Goal: Information Seeking & Learning: Learn about a topic

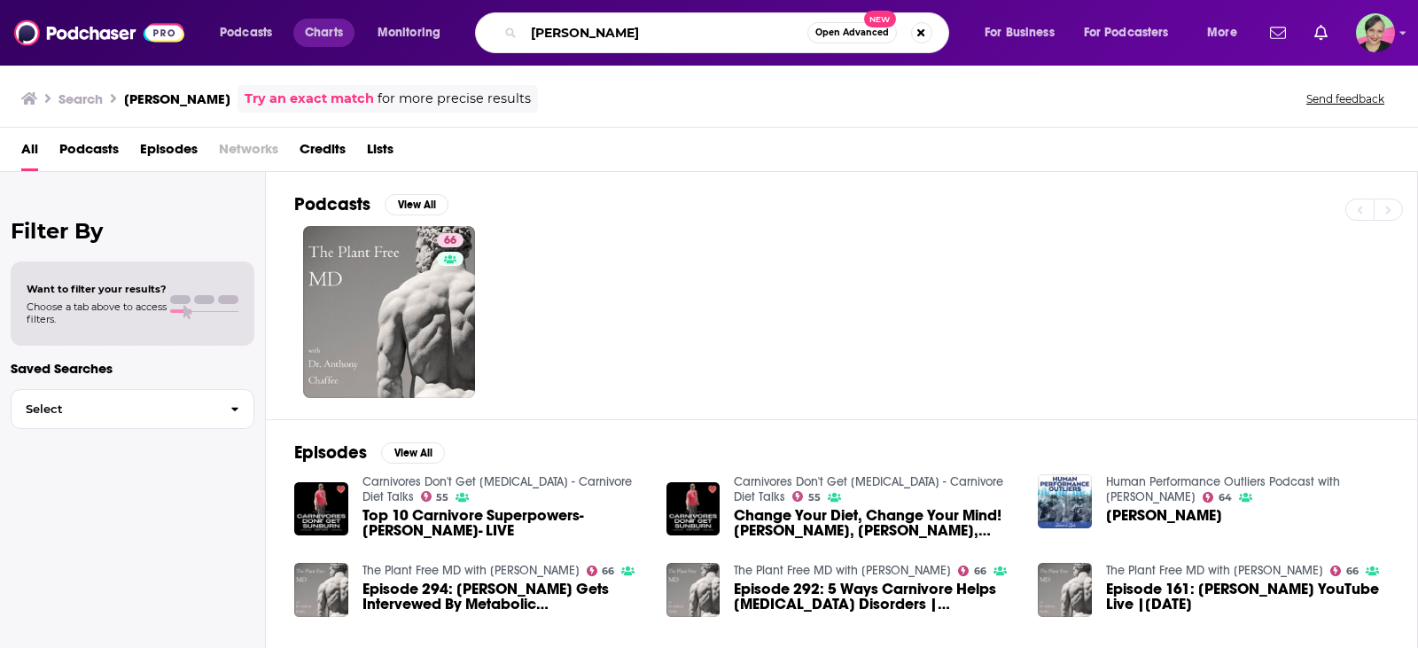
drag, startPoint x: 619, startPoint y: 34, endPoint x: 344, endPoint y: 34, distance: 274.8
click at [346, 34] on div "Podcasts Charts Monitoring [PERSON_NAME] Open Advanced New For Business For Pod…" at bounding box center [730, 32] width 1047 height 41
paste input "[PERSON_NAME]"
type input "[PERSON_NAME]"
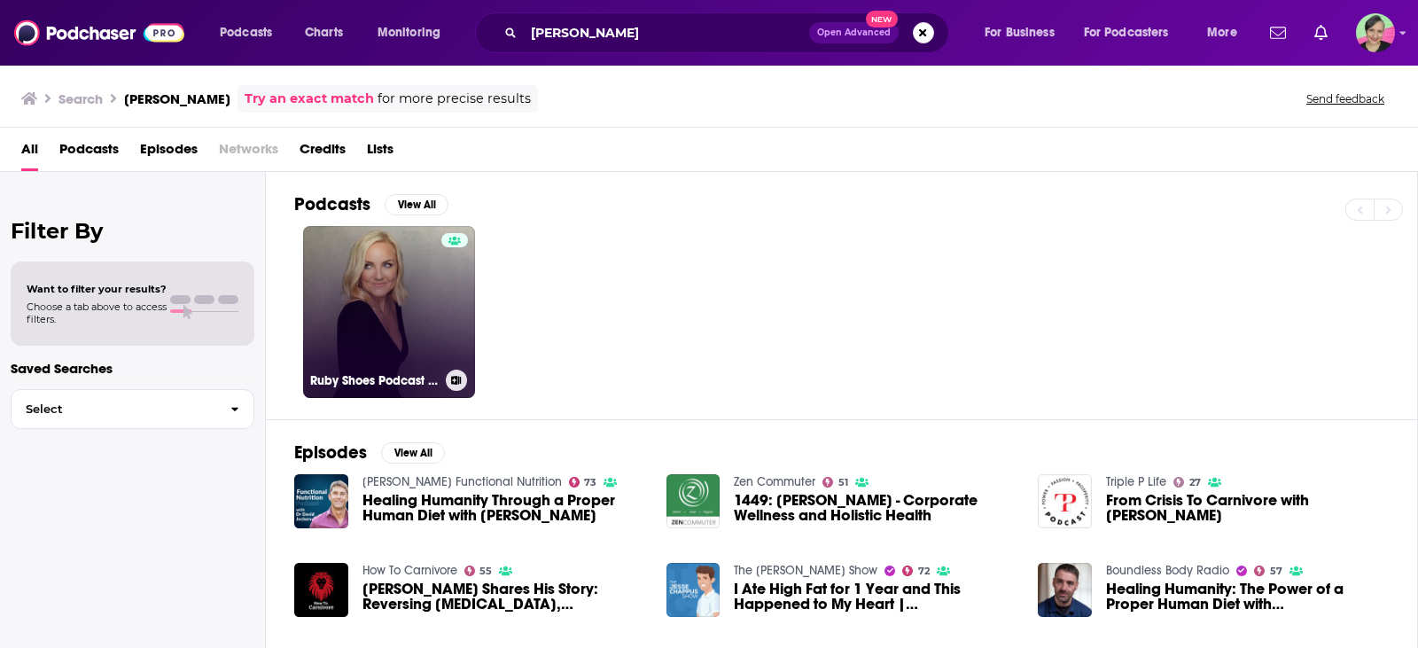
click at [426, 297] on link "Ruby Shoes Podcast episode 51 – Wicked Hauntings with a loose step and good man…" at bounding box center [389, 312] width 172 height 172
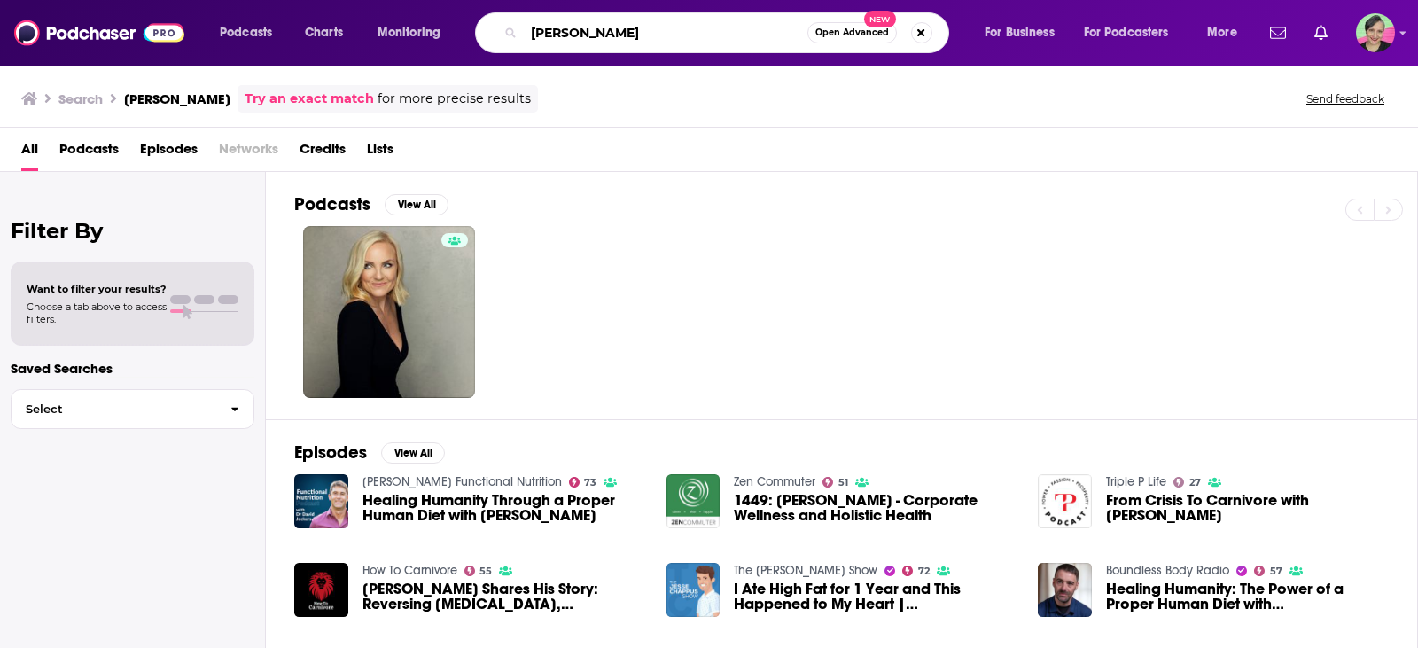
drag, startPoint x: 589, startPoint y: 33, endPoint x: 437, endPoint y: 34, distance: 152.5
click at [438, 33] on div "Podcasts Charts Monitoring [PERSON_NAME] Open Advanced New For Business For Pod…" at bounding box center [730, 32] width 1047 height 41
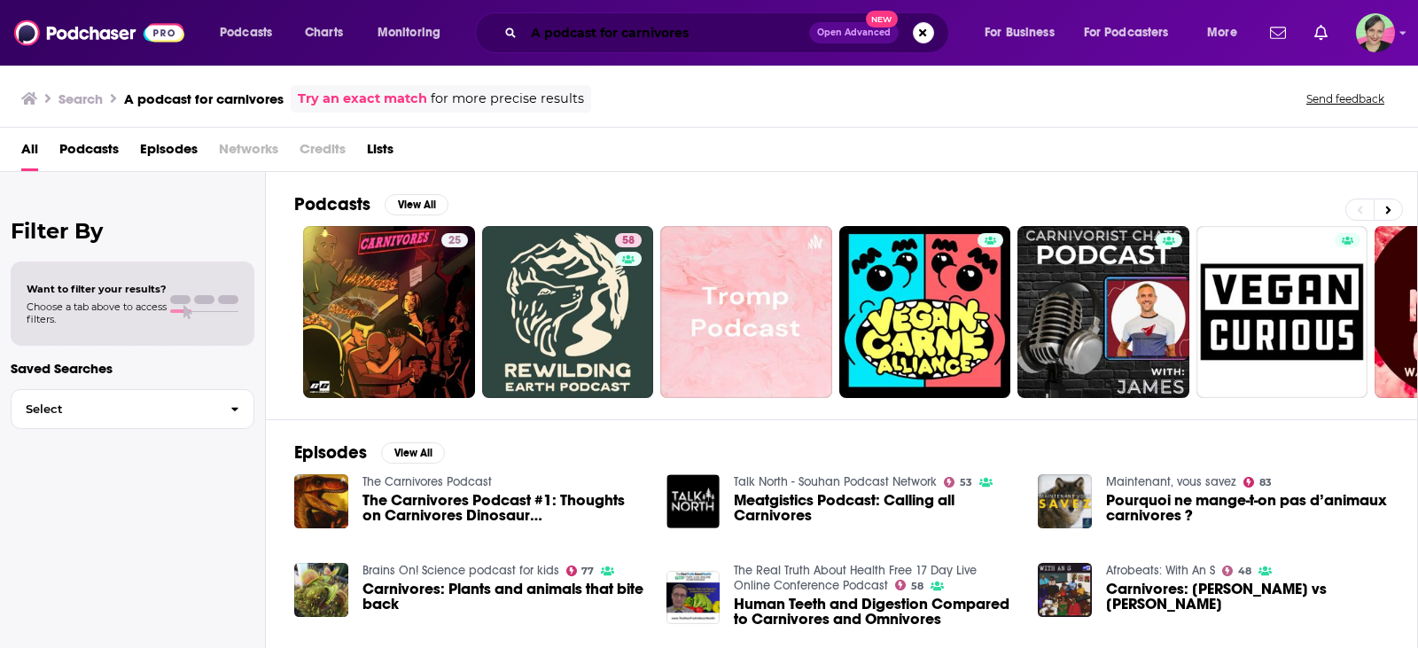
click at [722, 19] on input "A podcast for carnivores" at bounding box center [666, 33] width 285 height 28
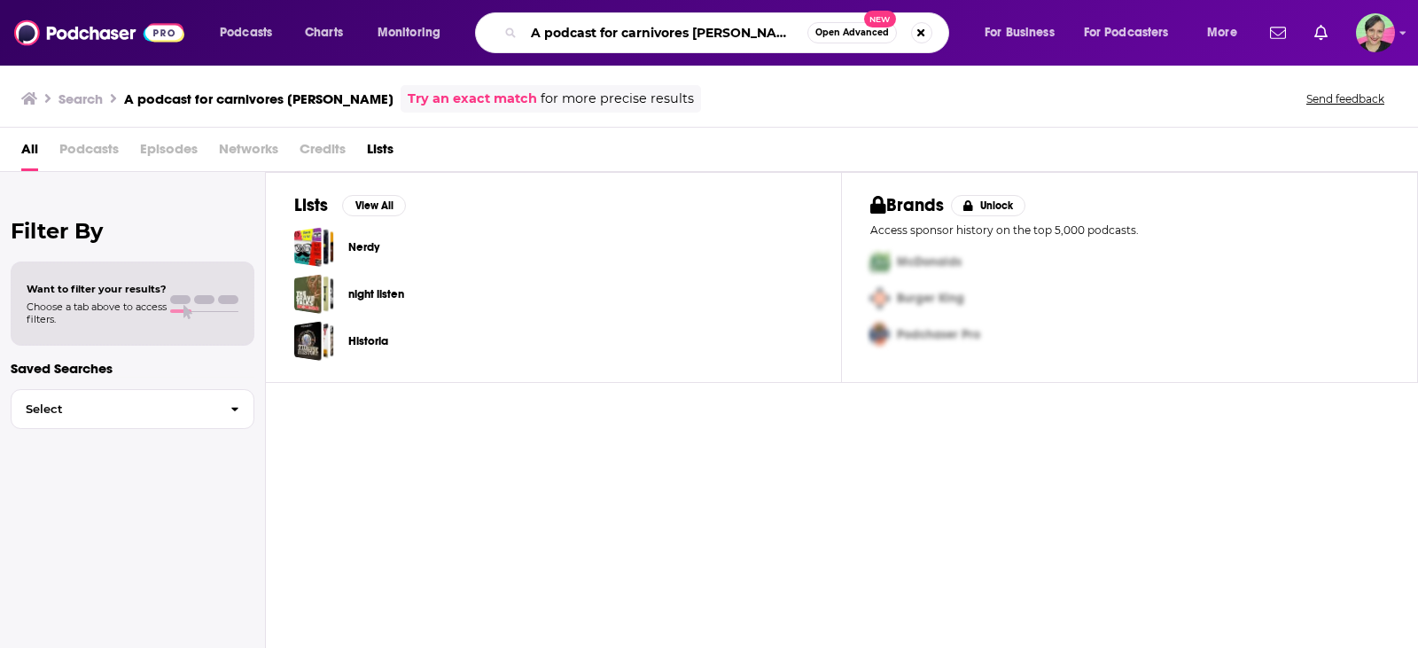
drag, startPoint x: 702, startPoint y: 35, endPoint x: 809, endPoint y: 31, distance: 107.3
click at [788, 31] on input "A podcast for carnivores [PERSON_NAME]" at bounding box center [666, 33] width 284 height 28
type input "A podcast for carnivores"
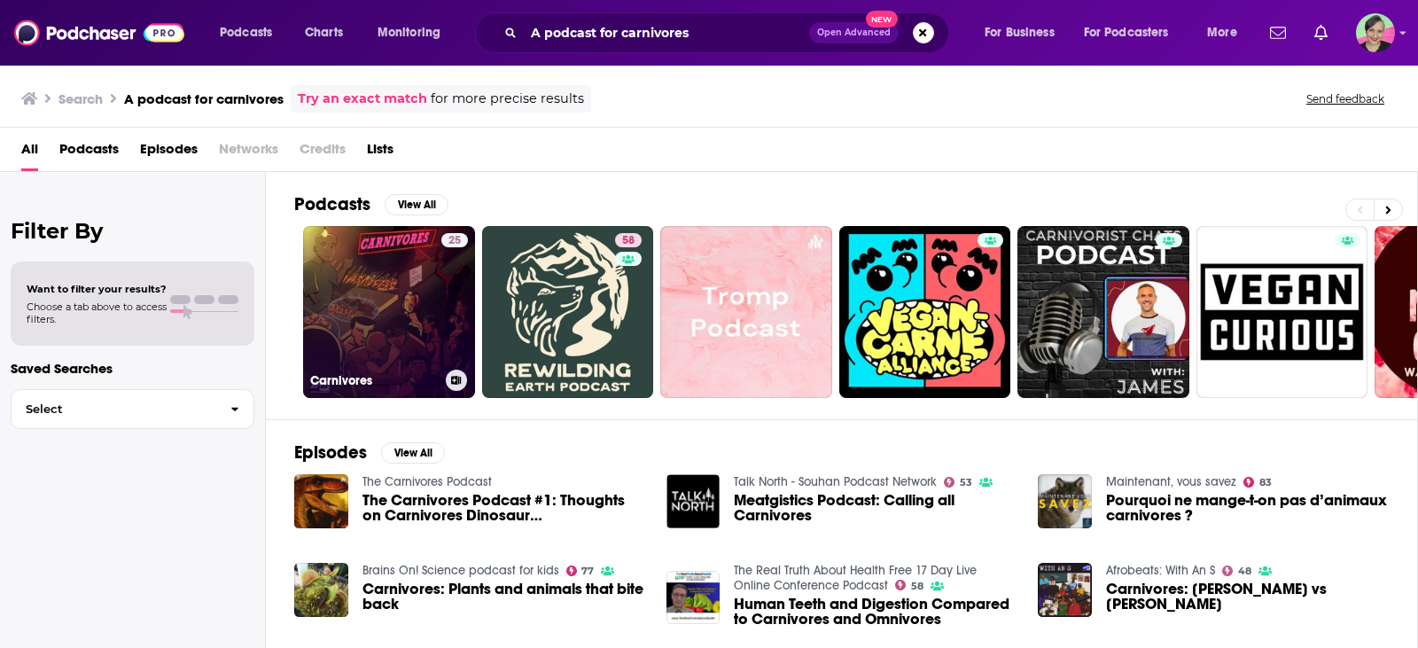
click at [391, 250] on link "25 Carnivores" at bounding box center [389, 312] width 172 height 172
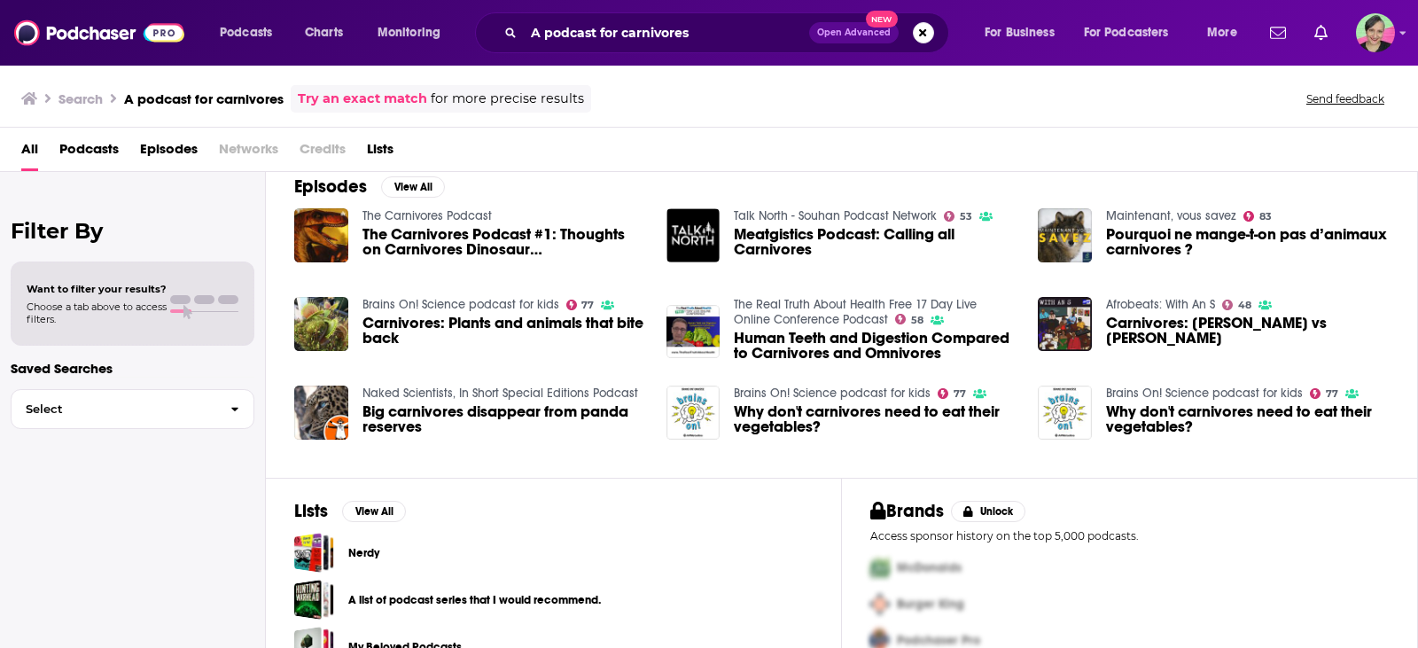
scroll to position [303, 0]
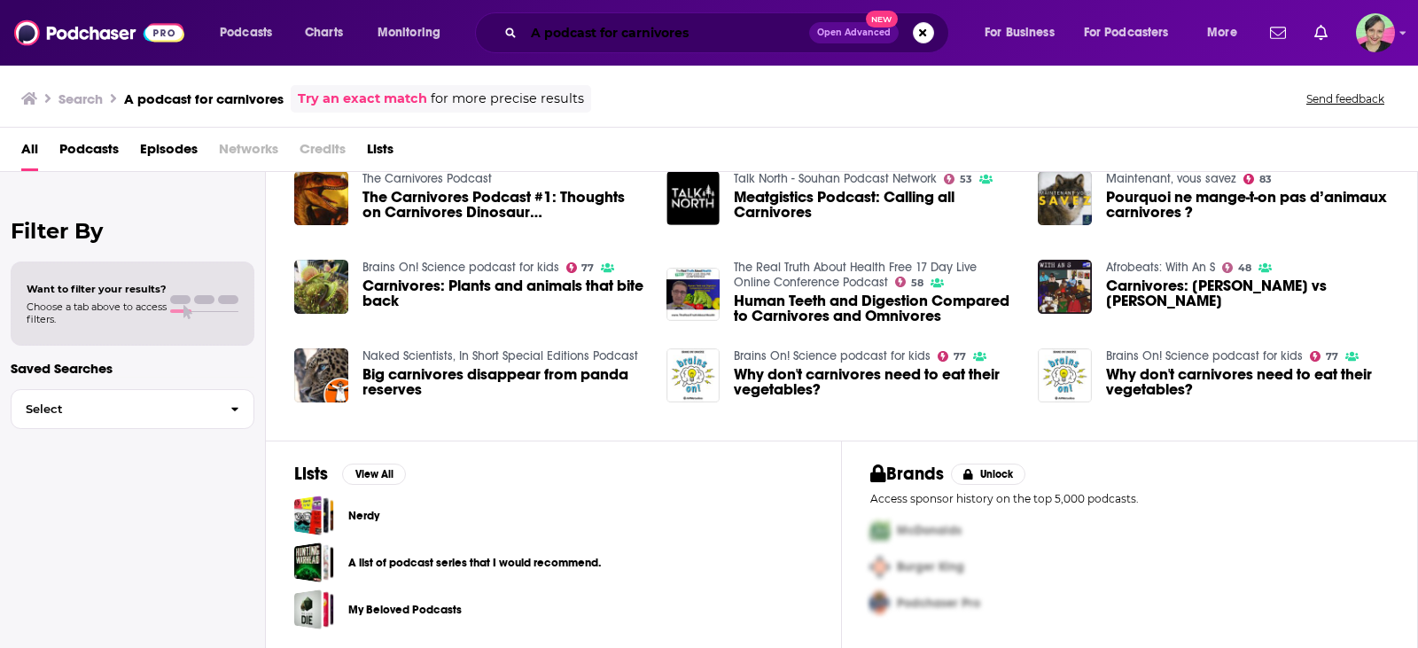
drag, startPoint x: 700, startPoint y: 36, endPoint x: 430, endPoint y: 20, distance: 270.8
click at [430, 20] on div "Podcasts Charts Monitoring A podcast for carnivores Open Advanced New For Busin…" at bounding box center [730, 32] width 1047 height 41
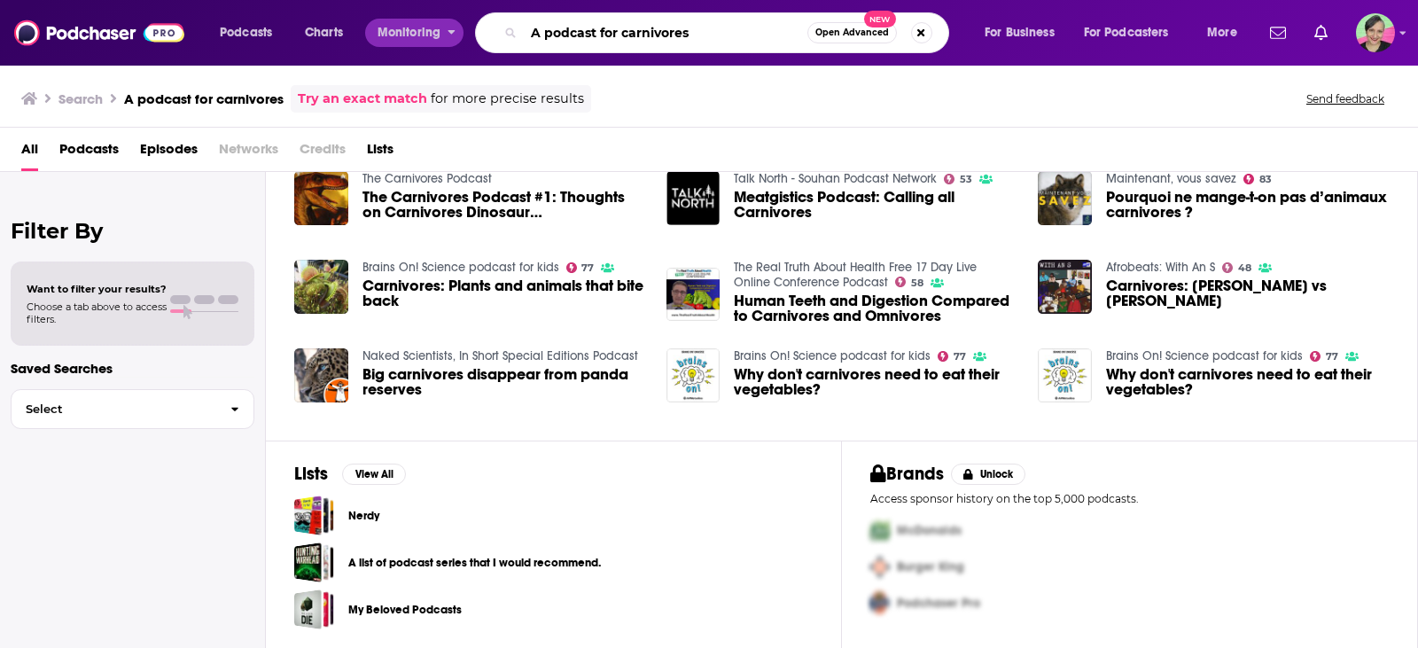
paste input "[PERSON_NAME]"
type input "[PERSON_NAME]"
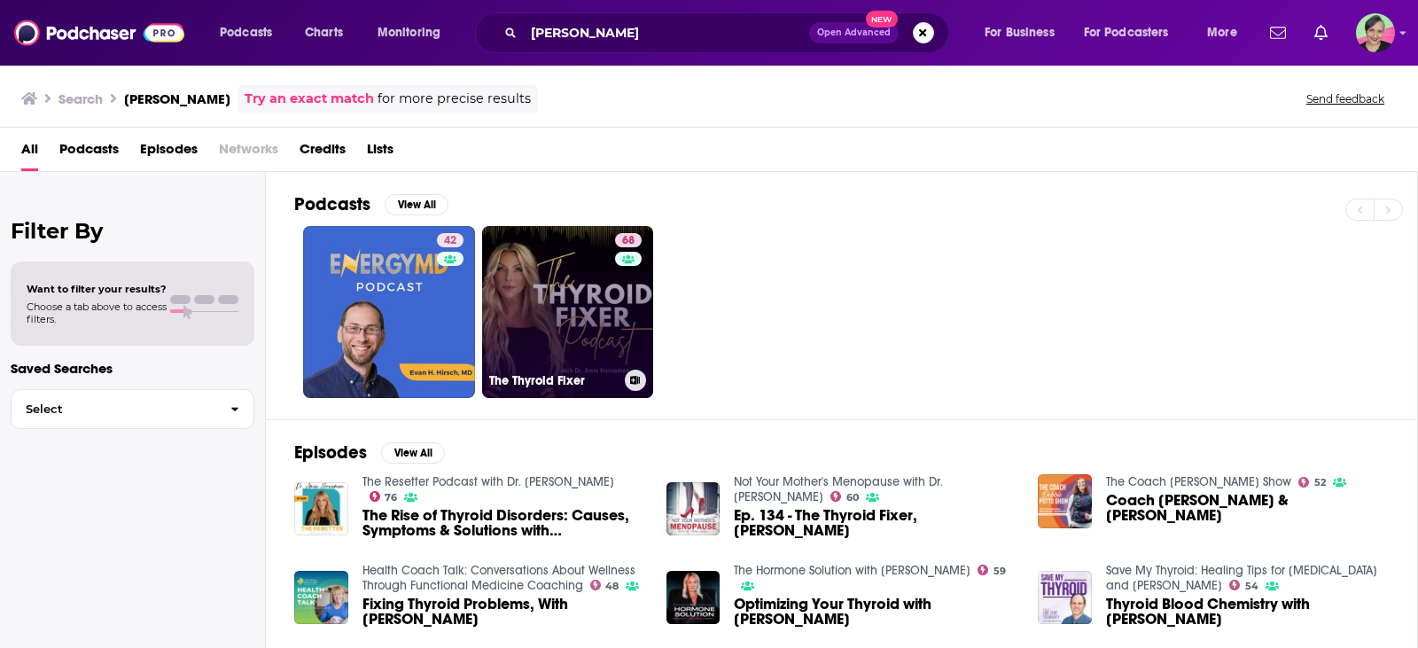
click at [558, 290] on link "68 The Thyroid Fixer" at bounding box center [568, 312] width 172 height 172
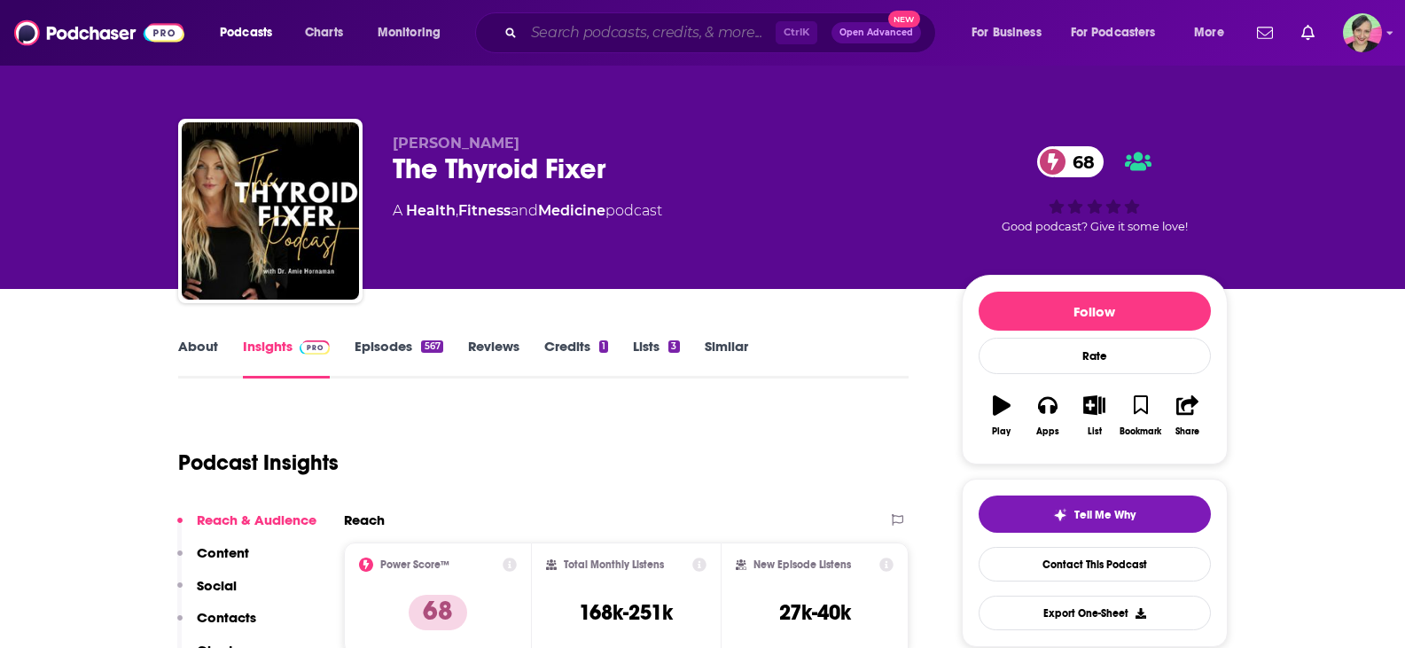
click at [594, 30] on input "Search podcasts, credits, & more..." at bounding box center [650, 33] width 252 height 28
paste input "Diary of a CEO"
type input "Diary of a CEO"
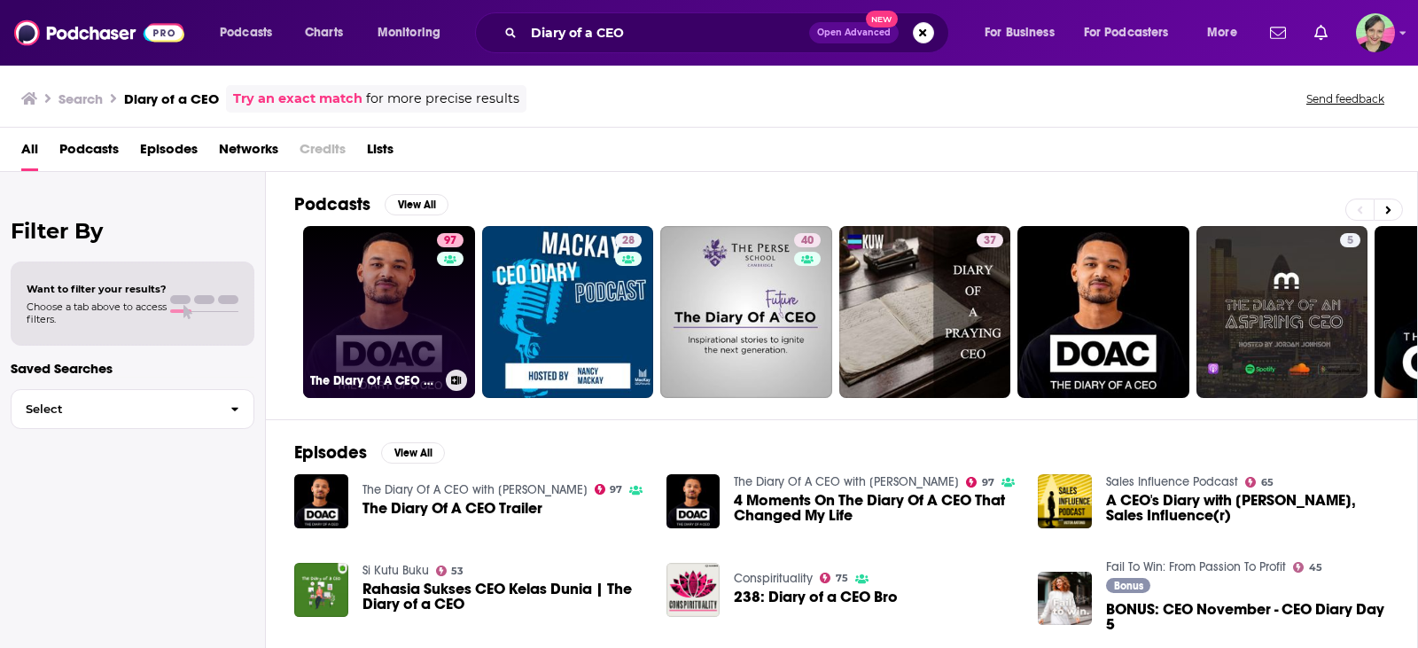
click at [358, 277] on link "97 The Diary Of A CEO with [PERSON_NAME]" at bounding box center [389, 312] width 172 height 172
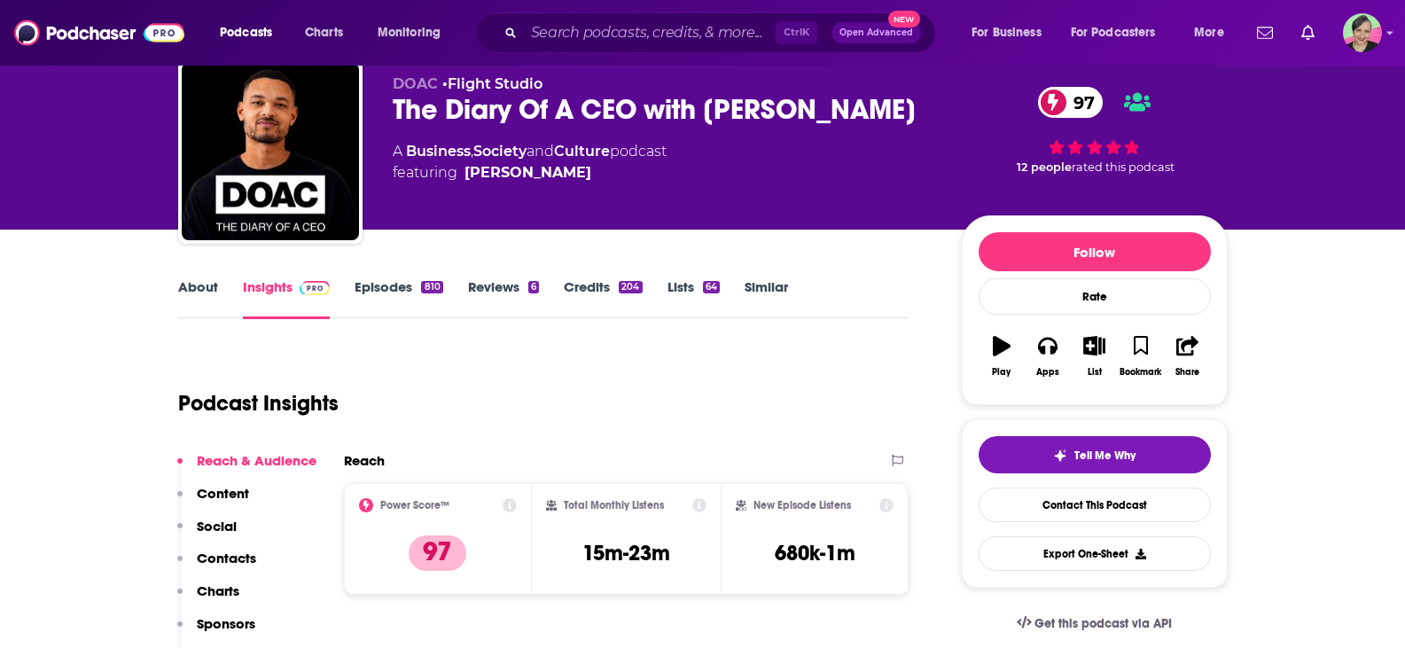
scroll to position [89, 0]
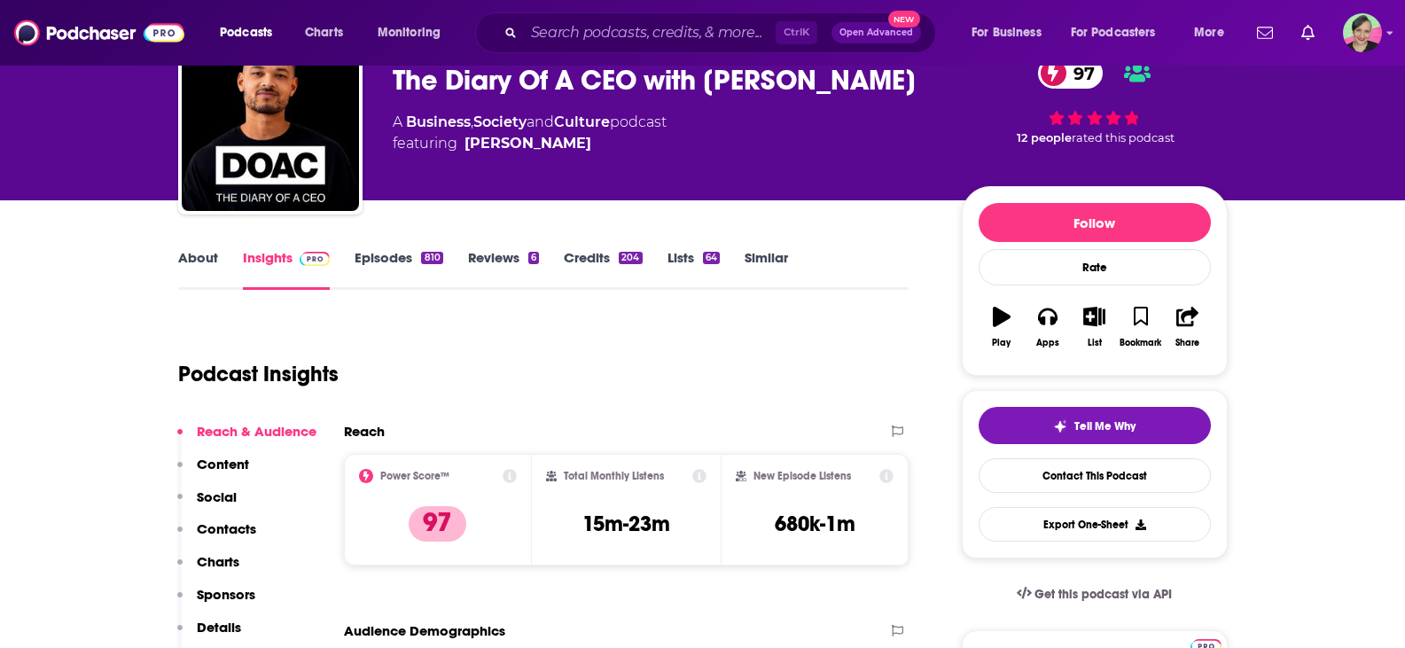
click at [197, 256] on link "About" at bounding box center [198, 269] width 40 height 41
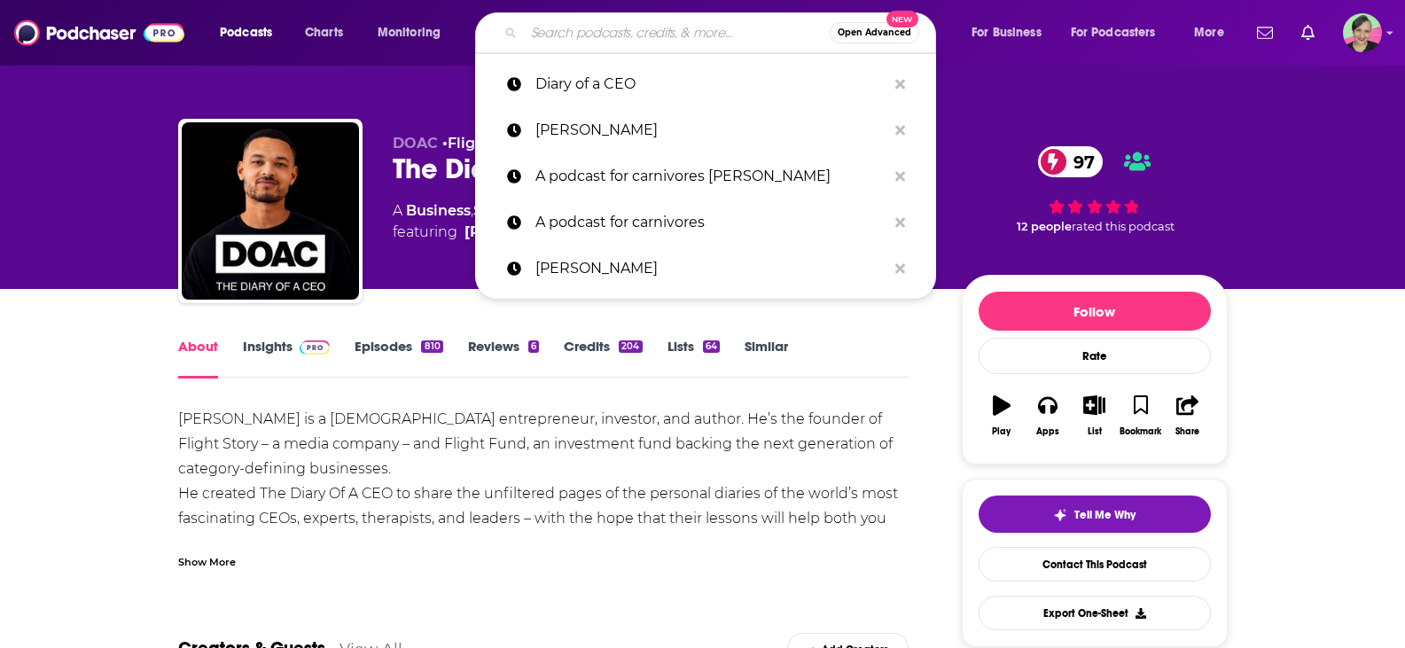
click at [593, 29] on input "Search podcasts, credits, & more..." at bounding box center [677, 33] width 306 height 28
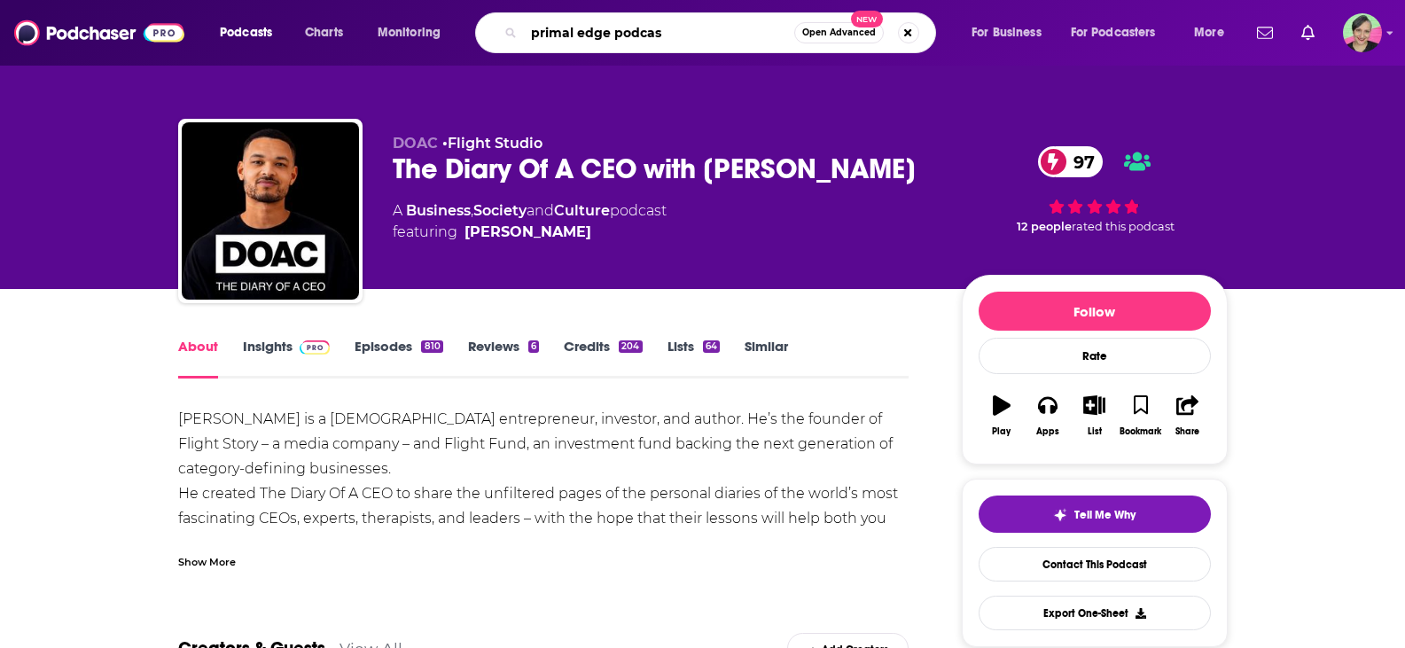
type input "primal edge podcast"
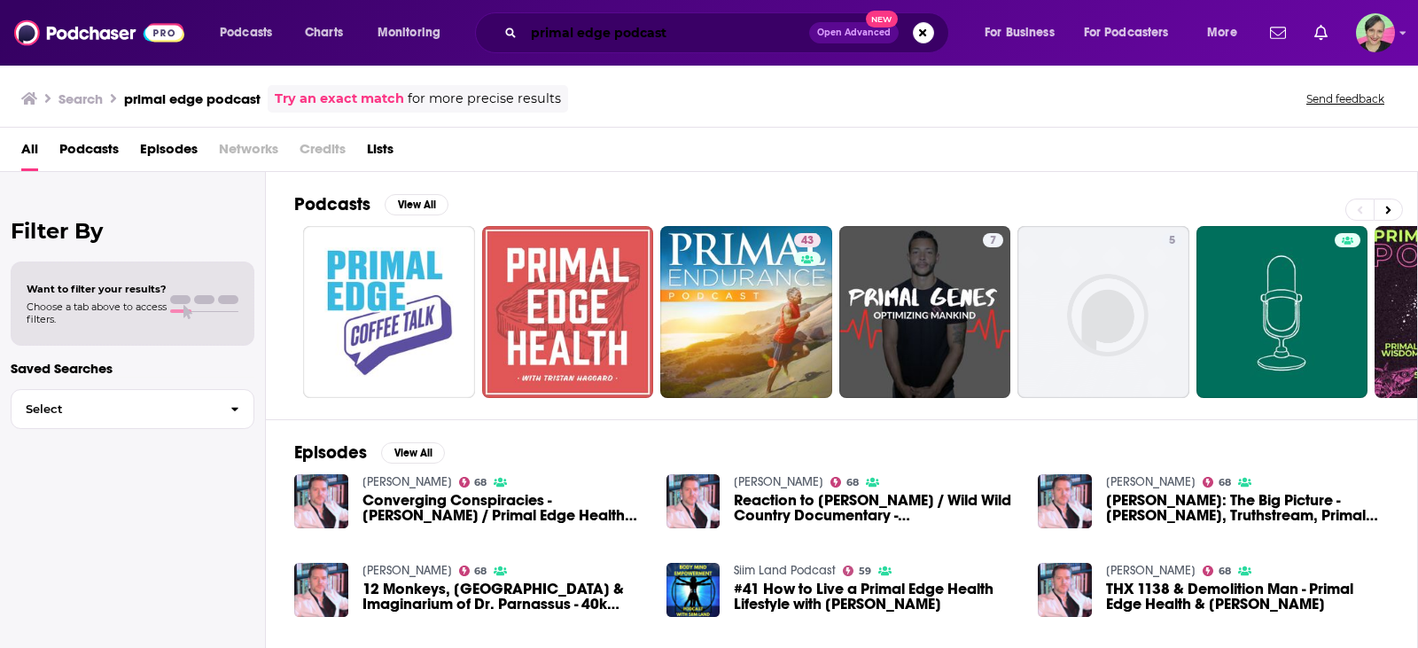
drag, startPoint x: 612, startPoint y: 33, endPoint x: 1010, endPoint y: 97, distance: 402.2
click at [1009, 97] on div "Podcasts Charts Monitoring primal edge podcast Open Advanced New For Business F…" at bounding box center [709, 324] width 1418 height 648
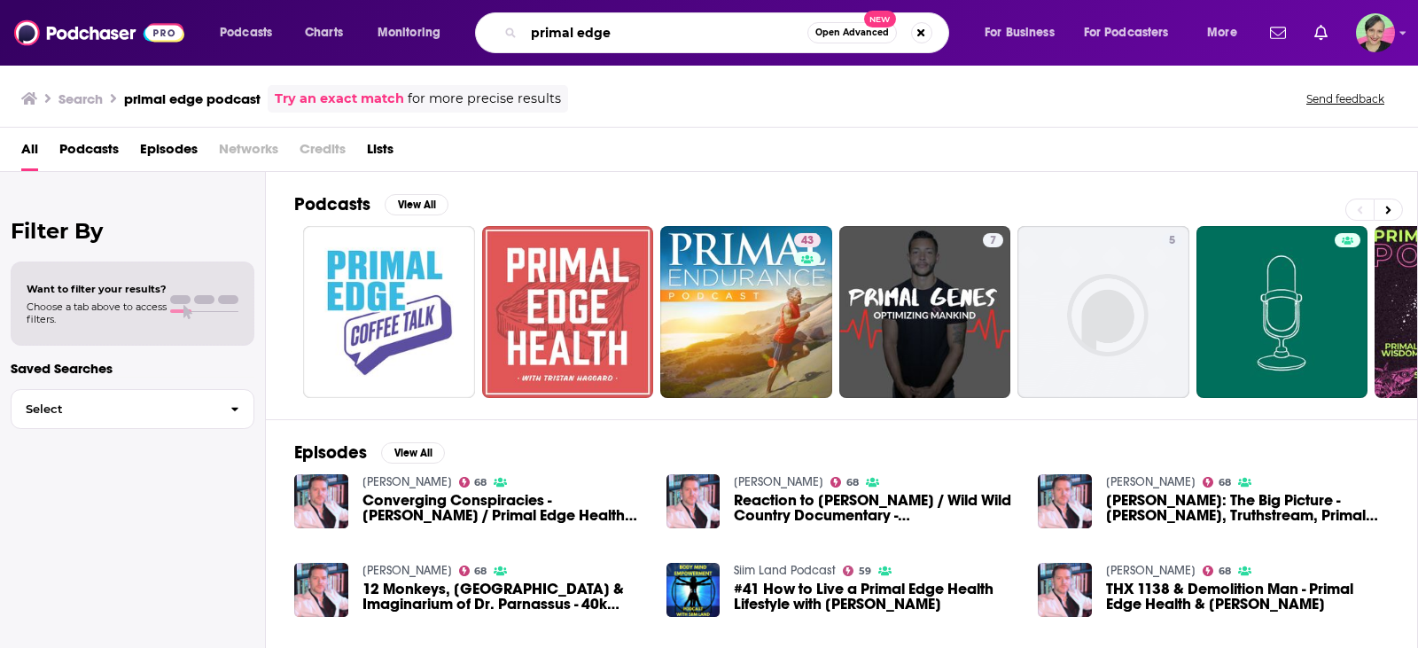
type input "primal edge"
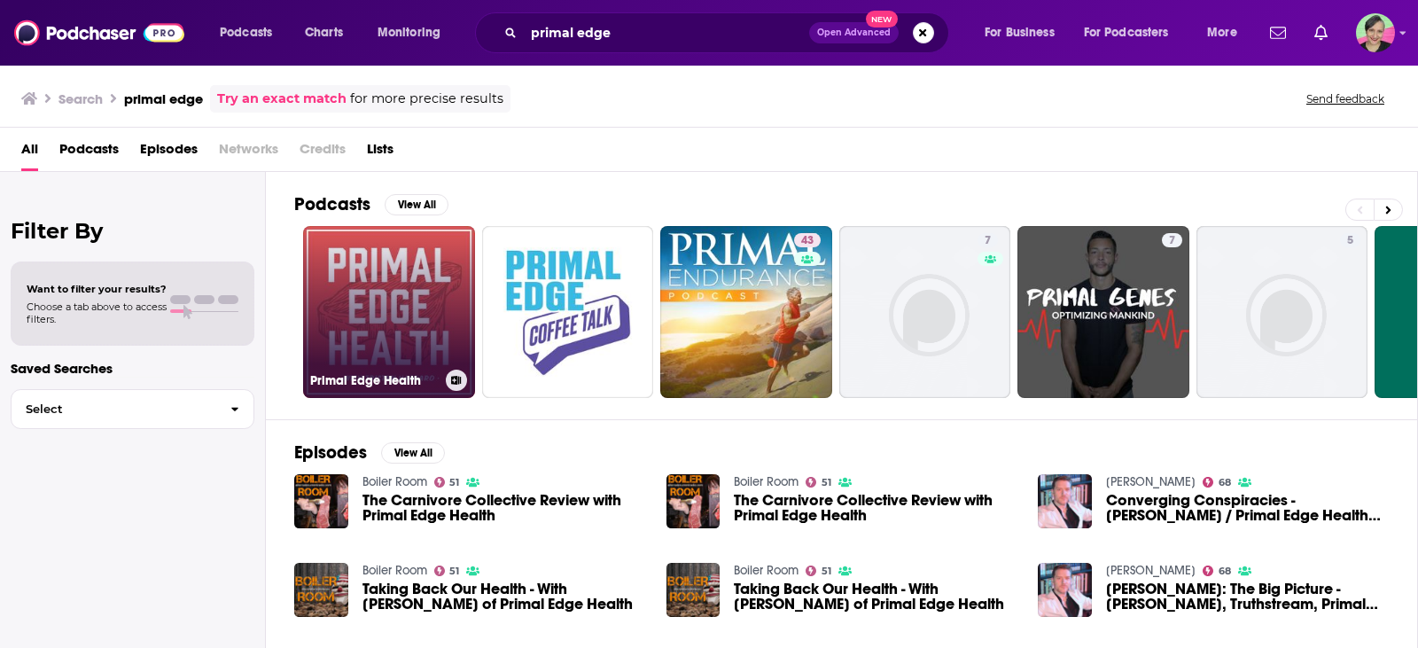
click at [390, 305] on link "Primal Edge Health" at bounding box center [389, 312] width 172 height 172
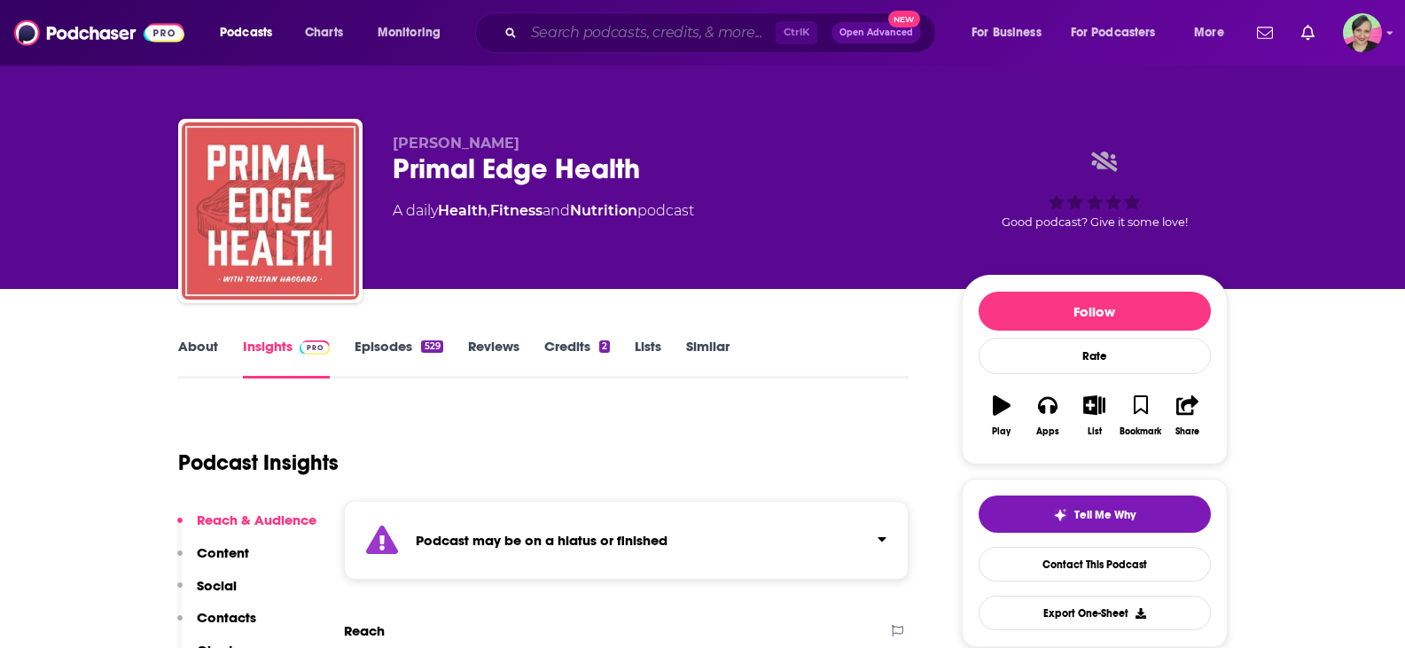
click at [643, 31] on input "Search podcasts, credits, & more..." at bounding box center [650, 33] width 252 height 28
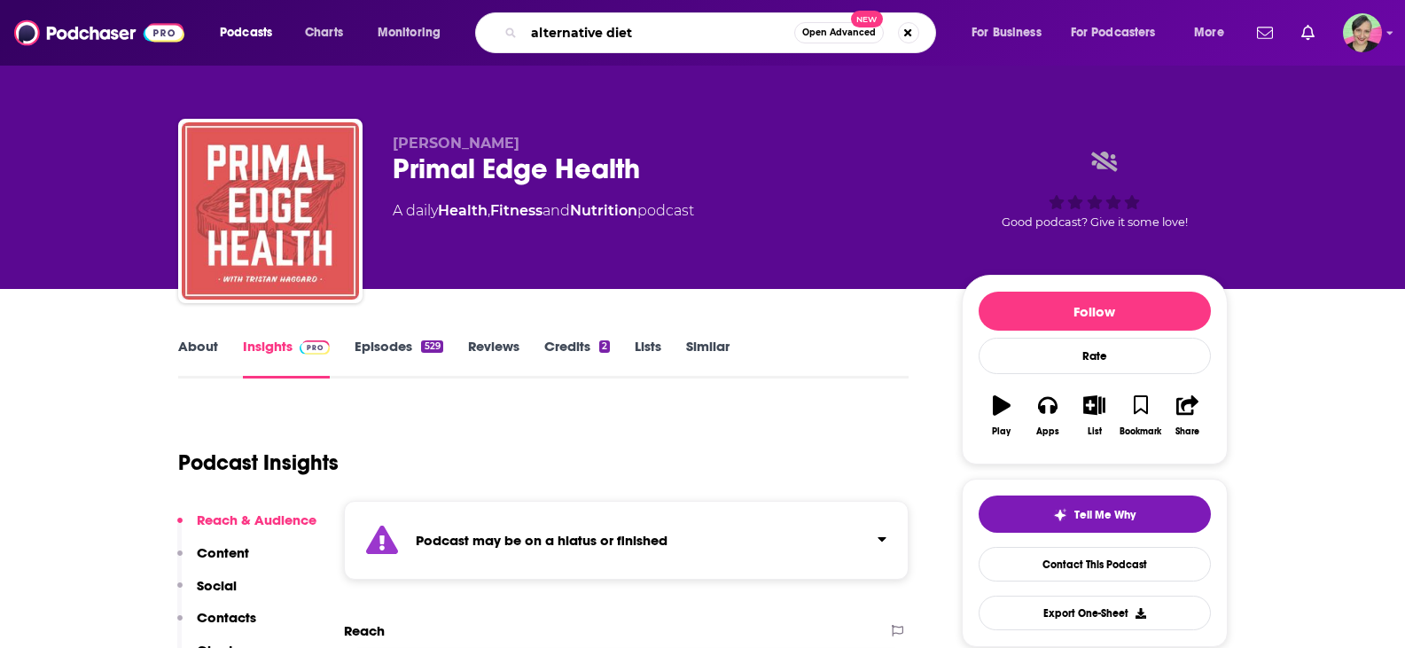
type input "alternative diets"
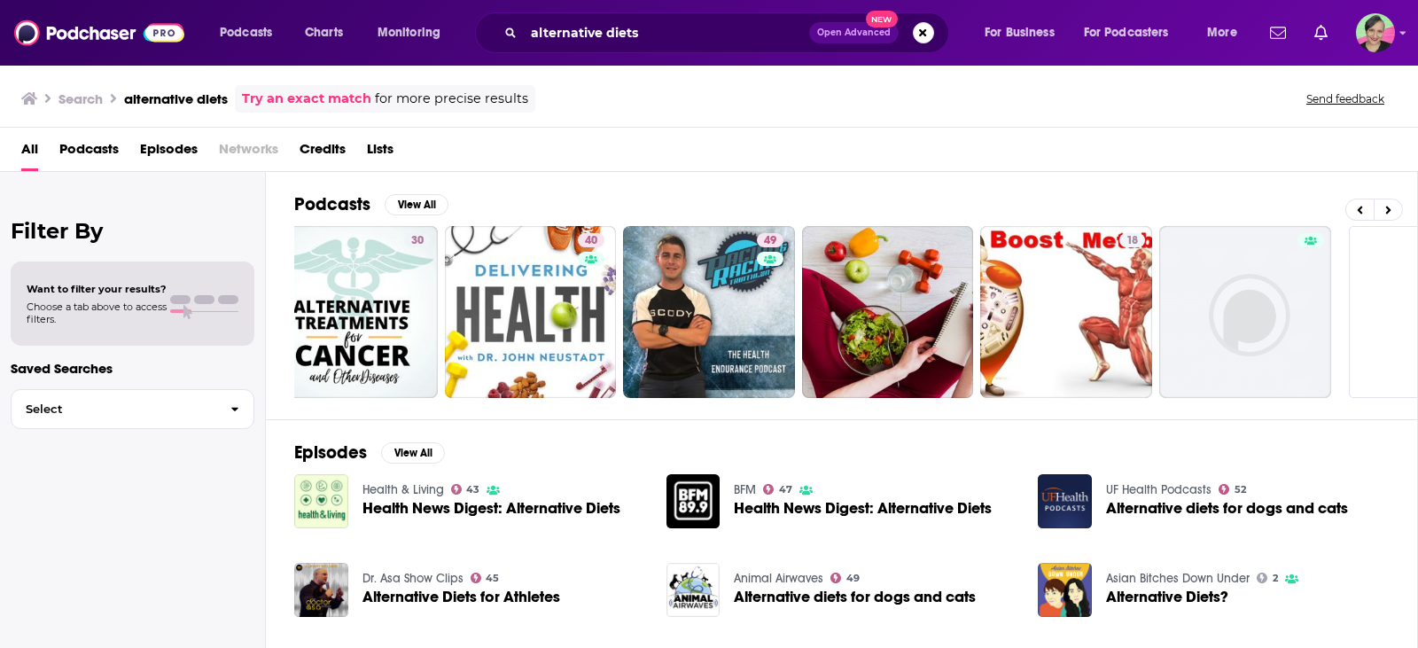
scroll to position [0, 504]
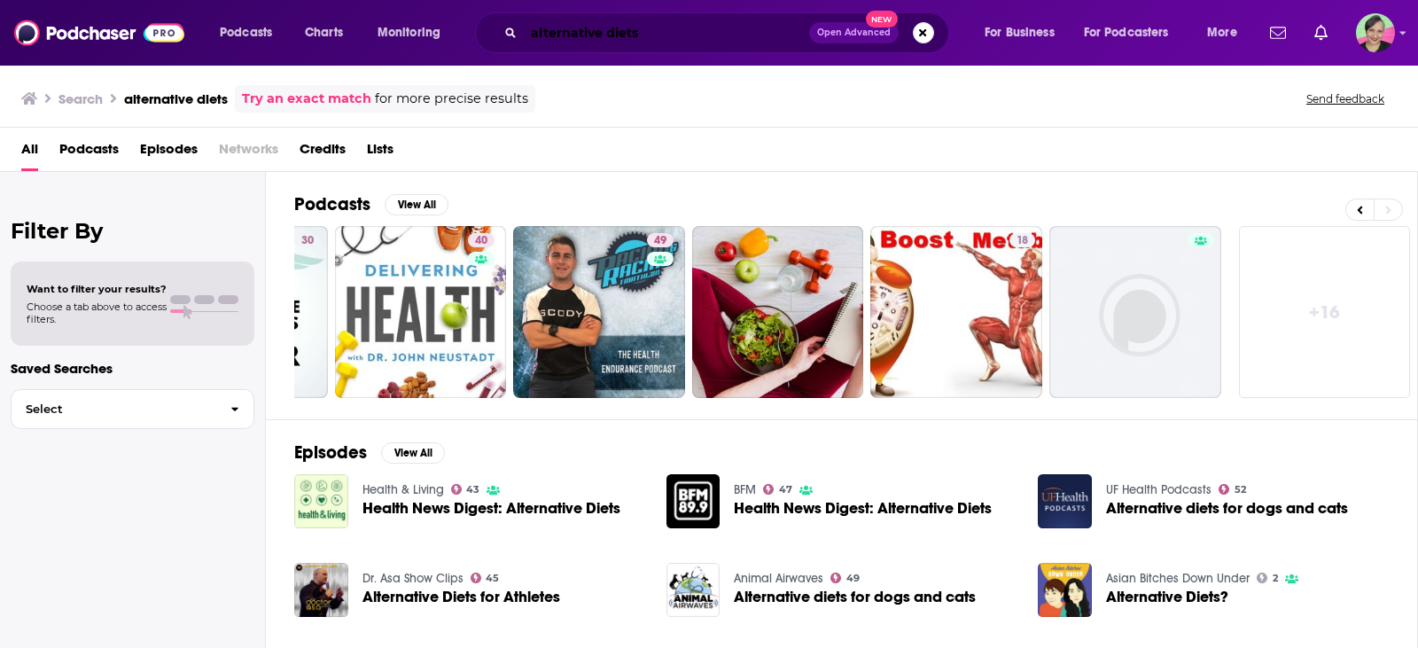
click at [662, 31] on input "alternative diets" at bounding box center [666, 33] width 285 height 28
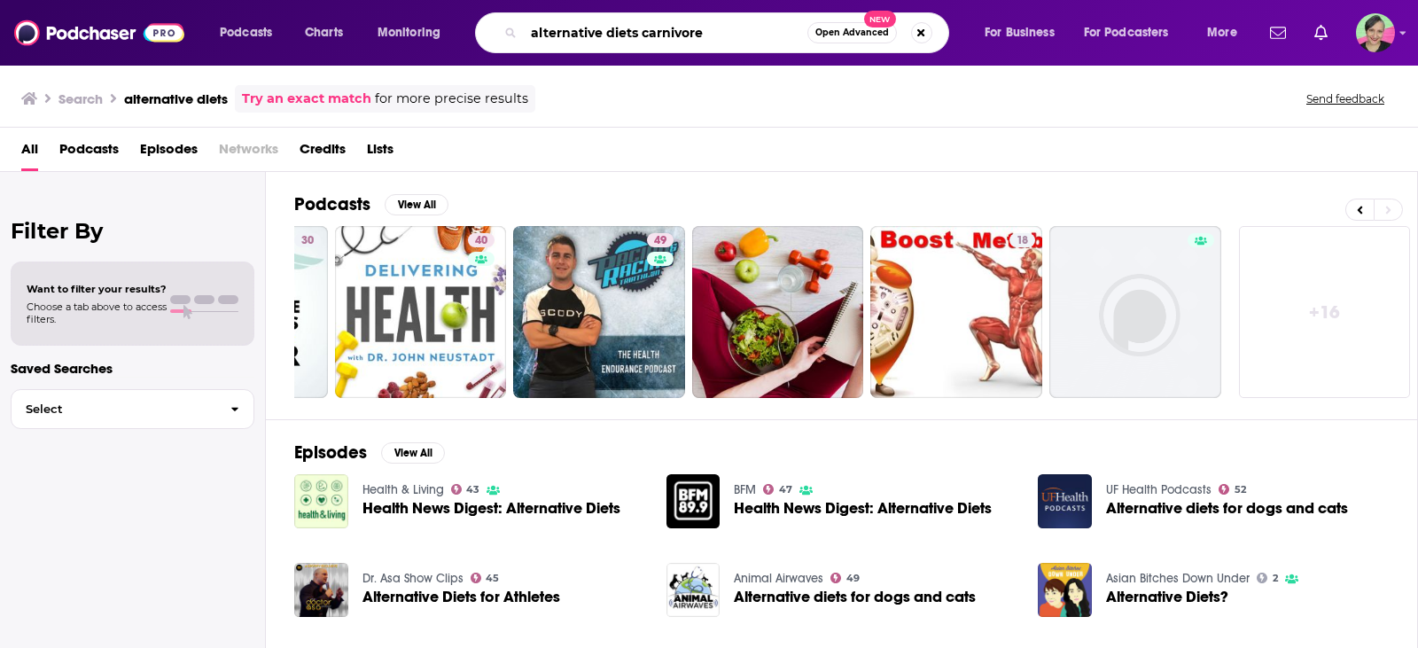
type input "alternative diets carnivore"
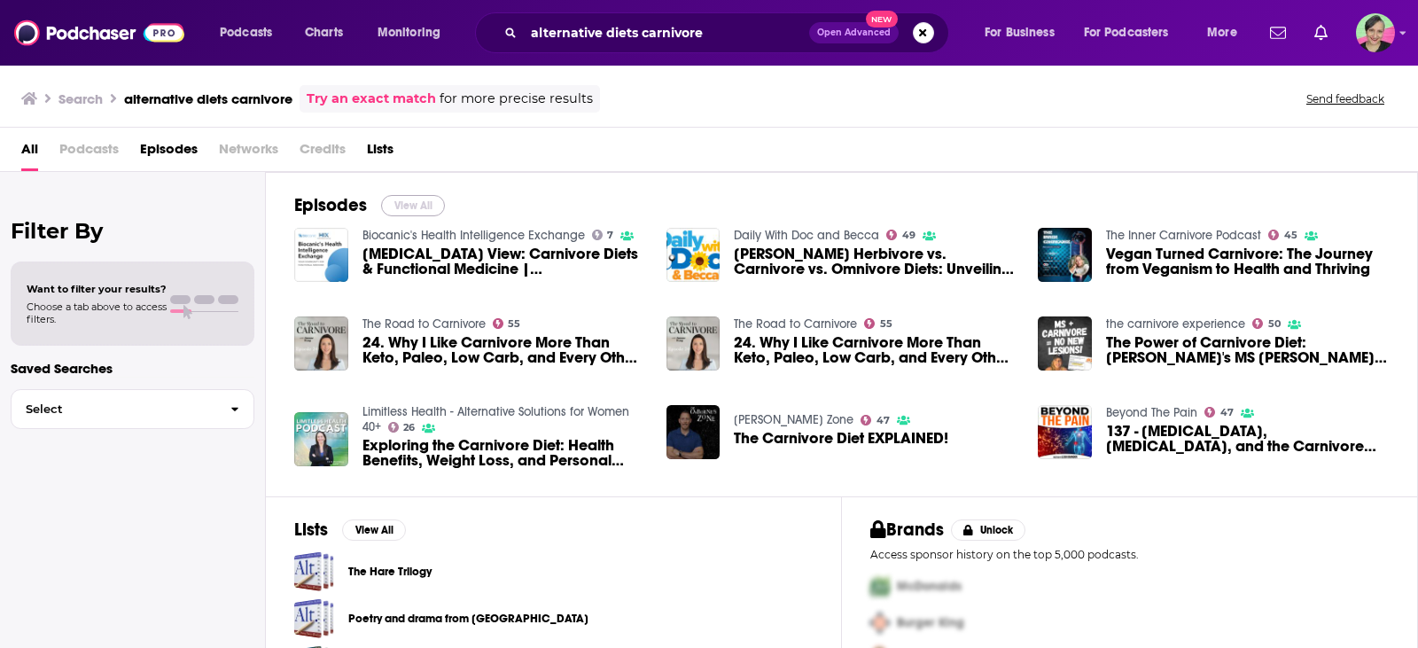
click at [407, 203] on button "View All" at bounding box center [413, 205] width 64 height 21
